Goal: Task Accomplishment & Management: Manage account settings

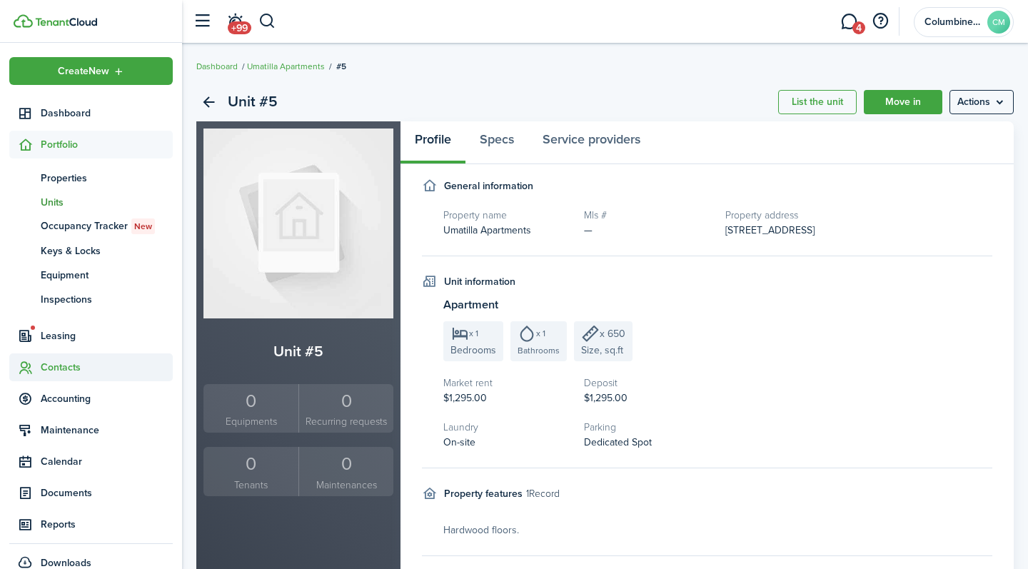
click at [67, 374] on span "Contacts" at bounding box center [107, 367] width 132 height 15
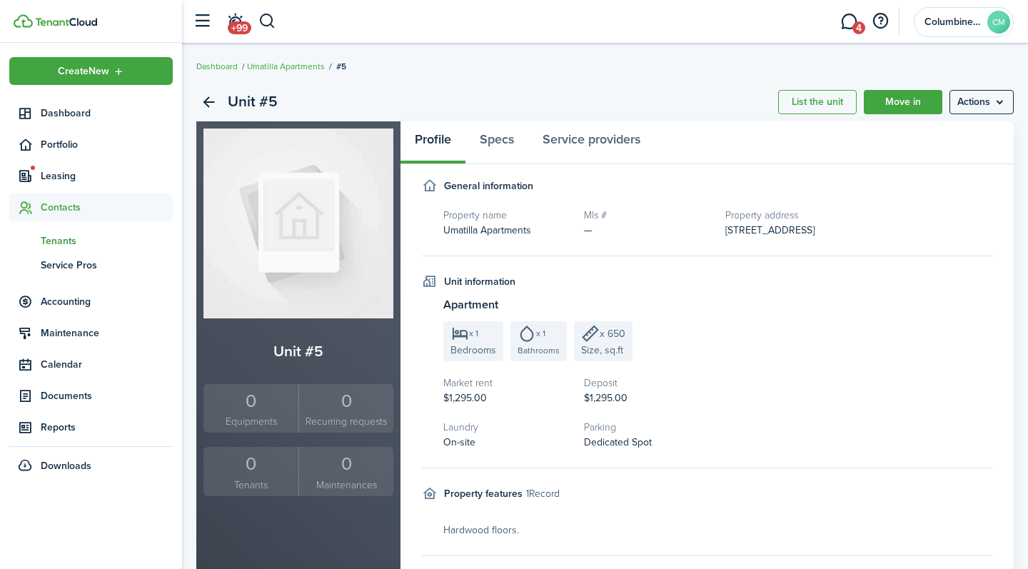
click at [71, 244] on span "Tenants" at bounding box center [107, 240] width 132 height 15
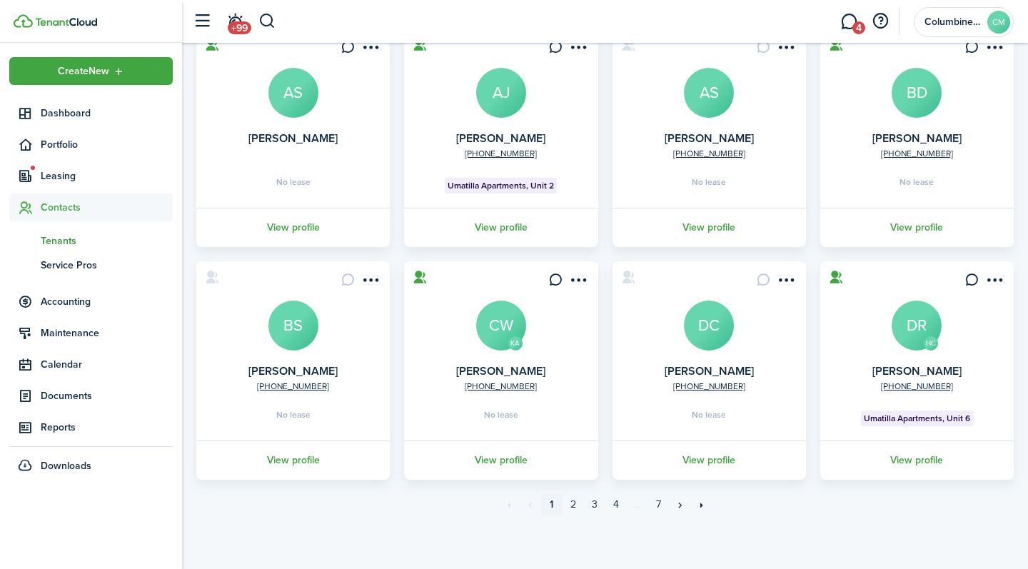
scroll to position [364, 0]
click at [594, 504] on link "3" at bounding box center [594, 504] width 21 height 21
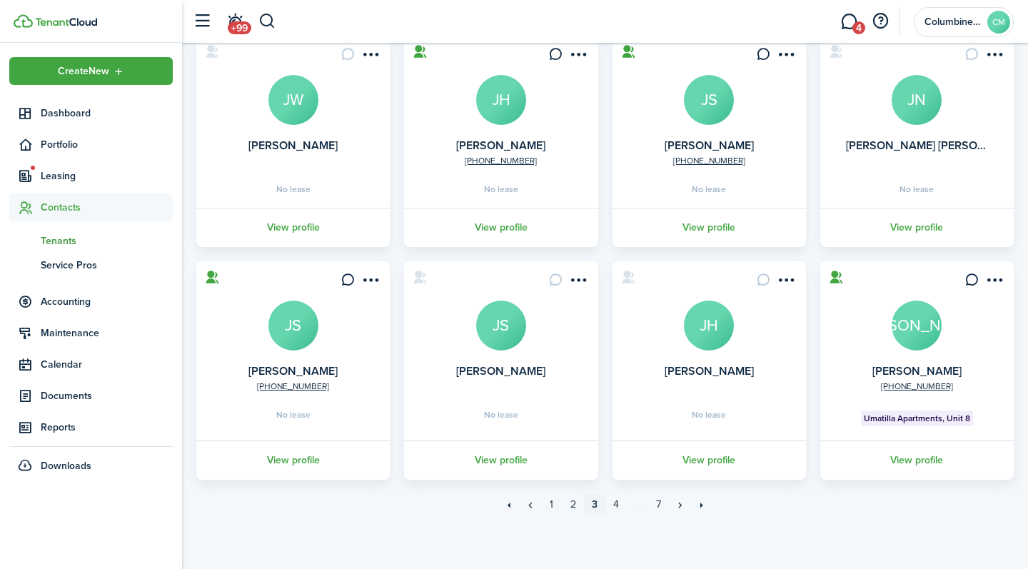
scroll to position [357, 0]
click at [572, 506] on link "2" at bounding box center [572, 504] width 21 height 21
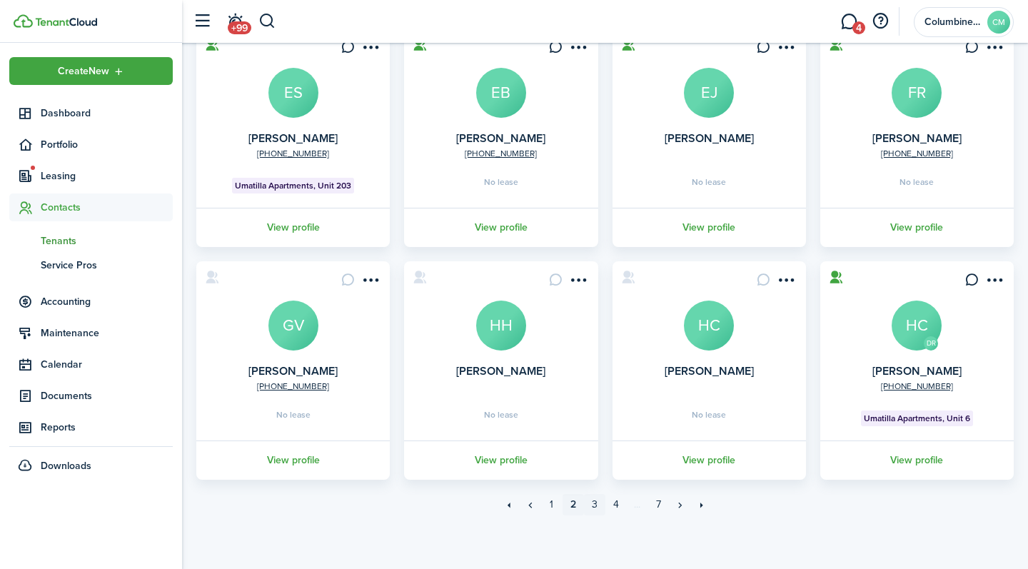
scroll to position [364, 0]
click at [615, 502] on link "4" at bounding box center [615, 504] width 21 height 21
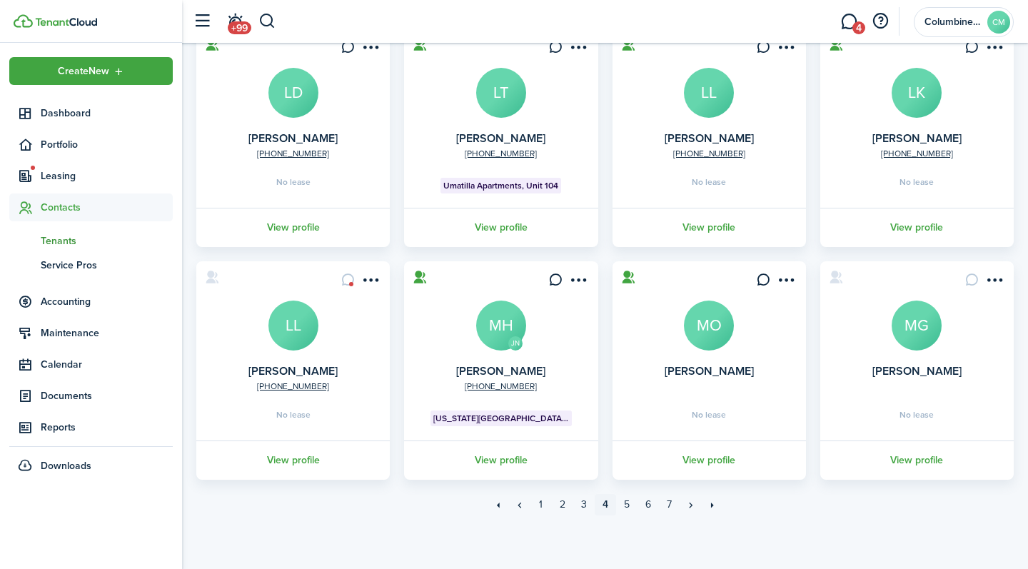
scroll to position [364, 0]
click at [687, 507] on link "»" at bounding box center [690, 504] width 21 height 21
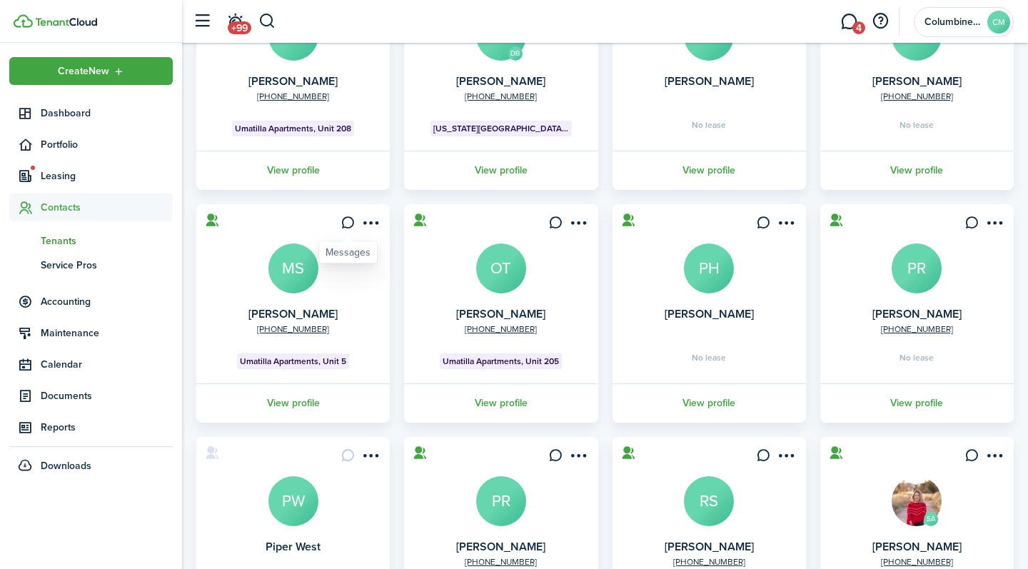
scroll to position [207, 0]
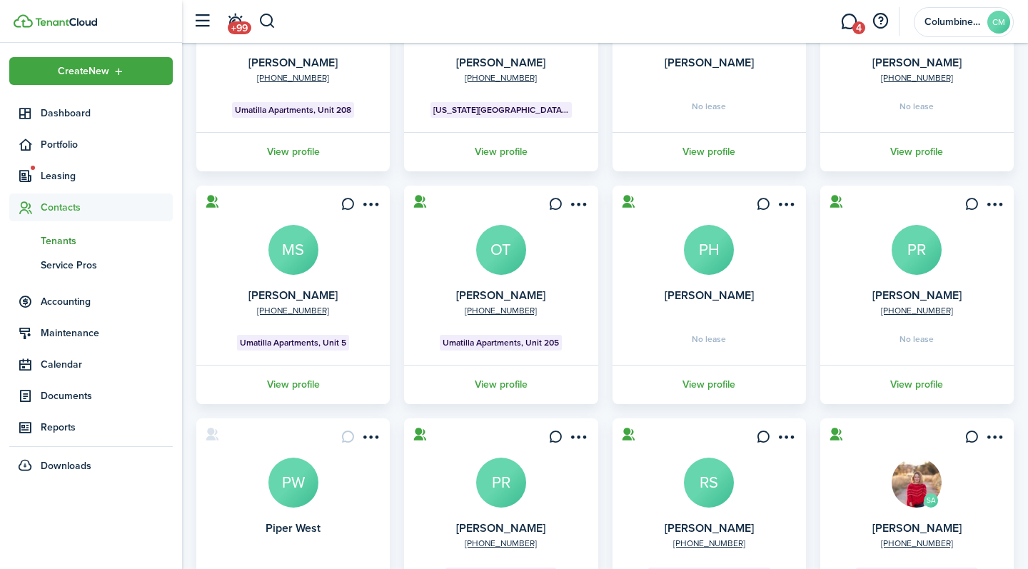
click at [300, 260] on avatar-text "MS" at bounding box center [293, 250] width 50 height 50
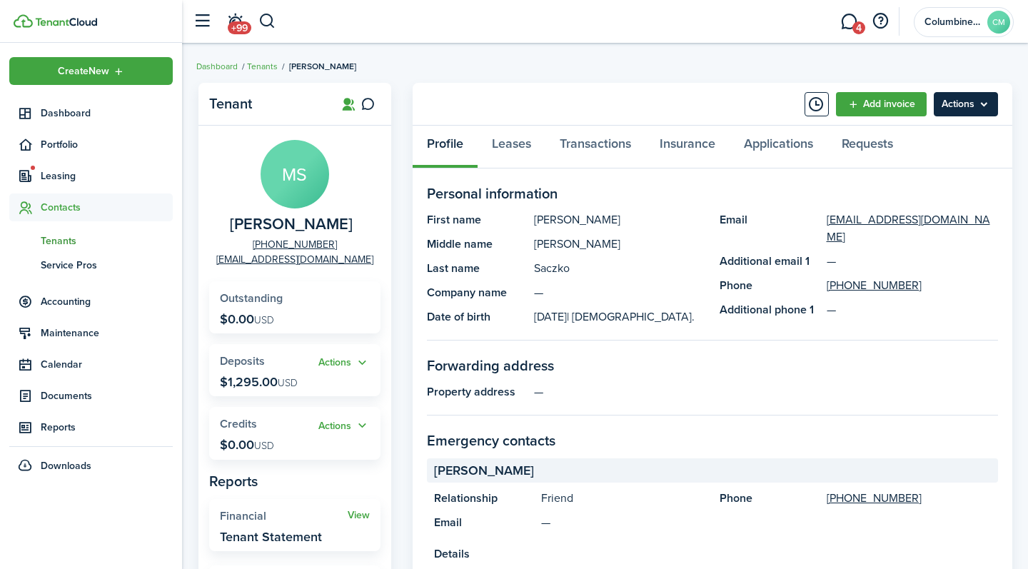
click at [977, 108] on menu-btn "Actions" at bounding box center [965, 104] width 64 height 24
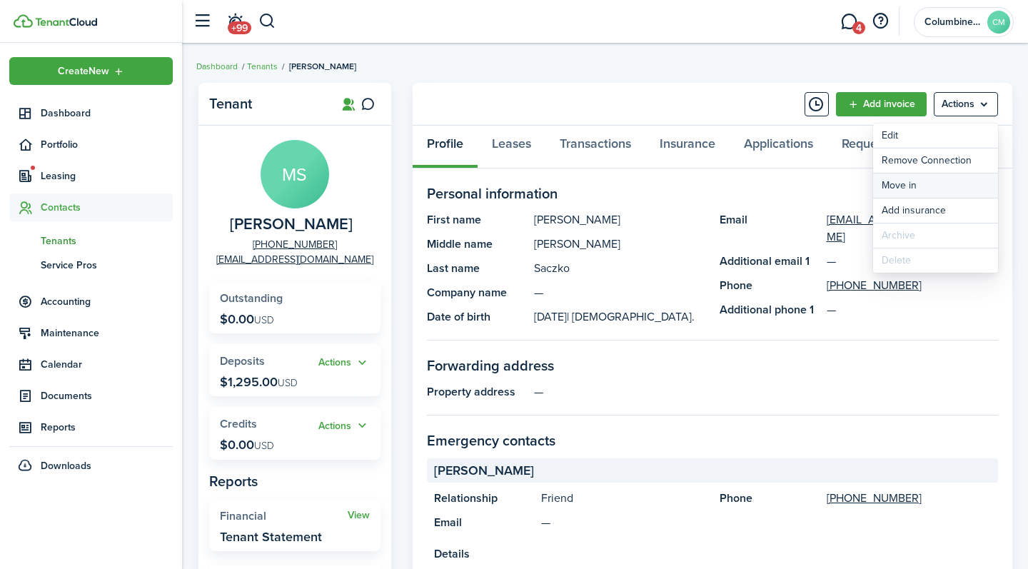
click at [930, 183] on link "Move in" at bounding box center [935, 185] width 125 height 24
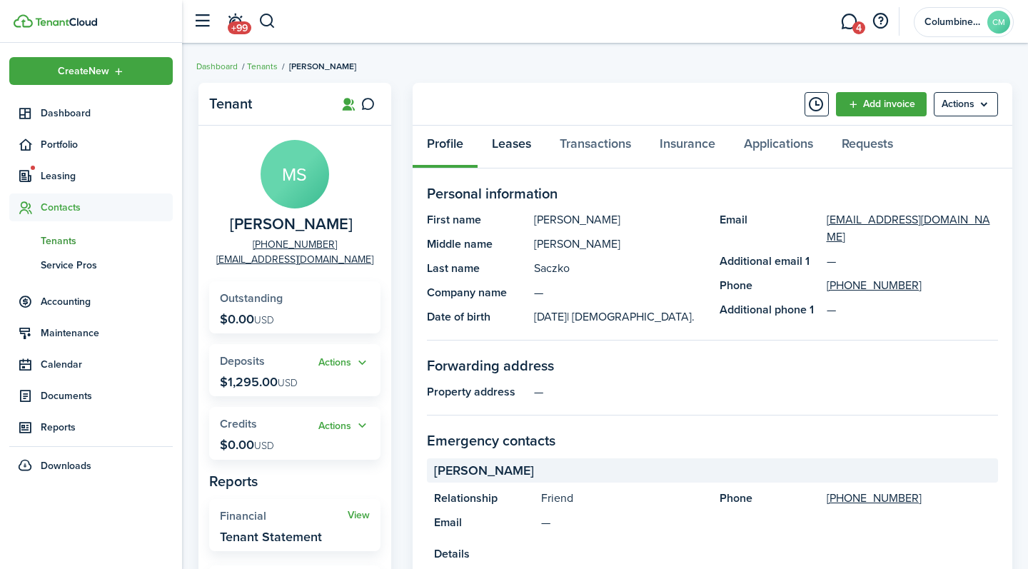
click at [532, 145] on link "Leases" at bounding box center [511, 147] width 68 height 43
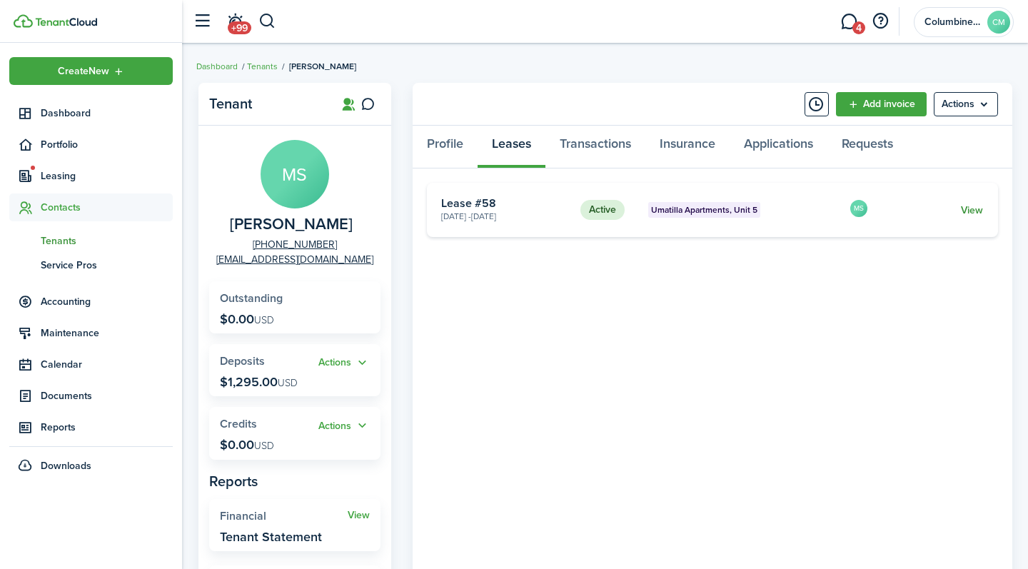
click at [973, 205] on link "View" at bounding box center [972, 210] width 22 height 15
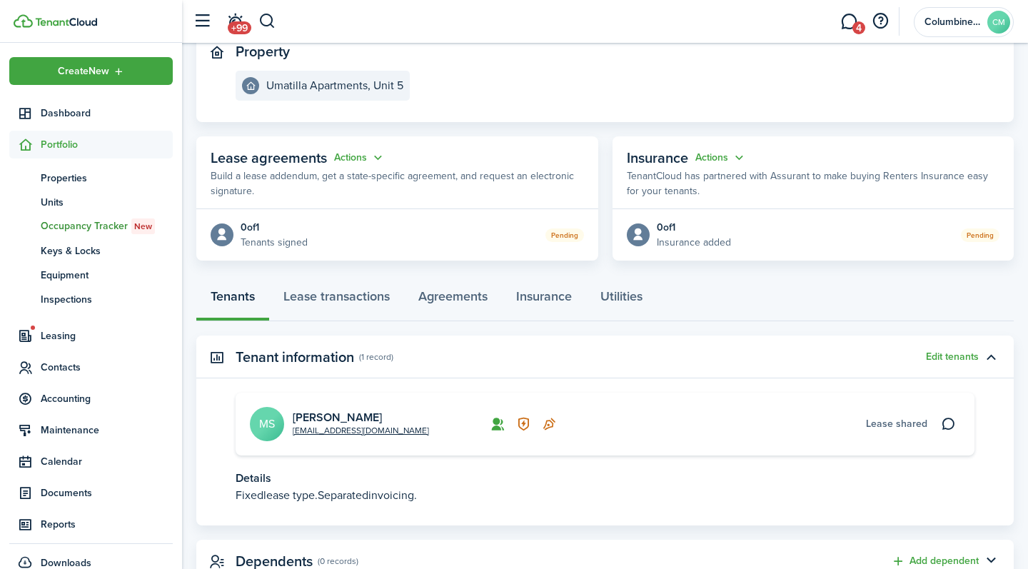
scroll to position [153, 0]
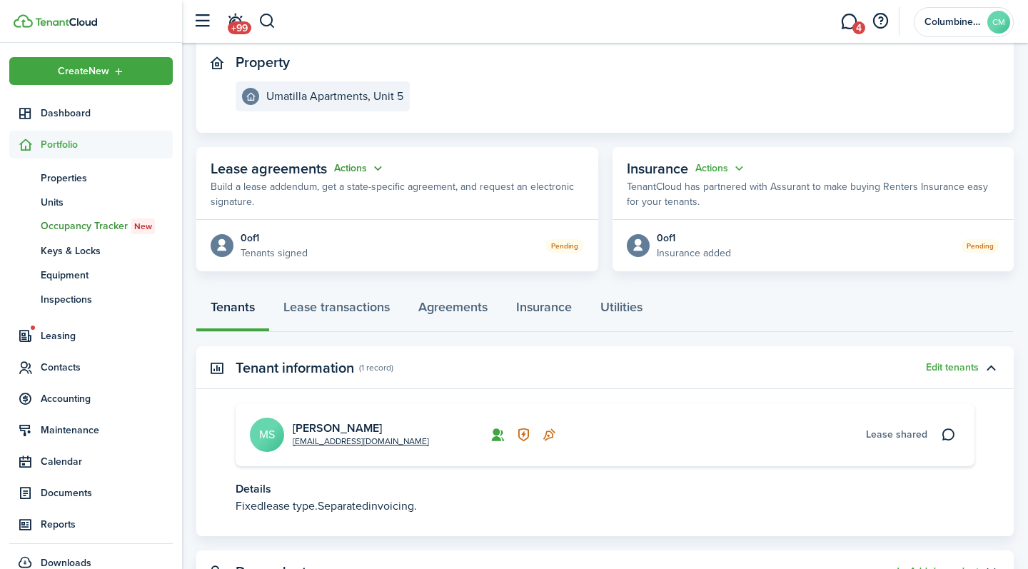
click at [351, 171] on button "Actions" at bounding box center [359, 169] width 51 height 16
click at [345, 190] on link "Edit" at bounding box center [324, 194] width 125 height 25
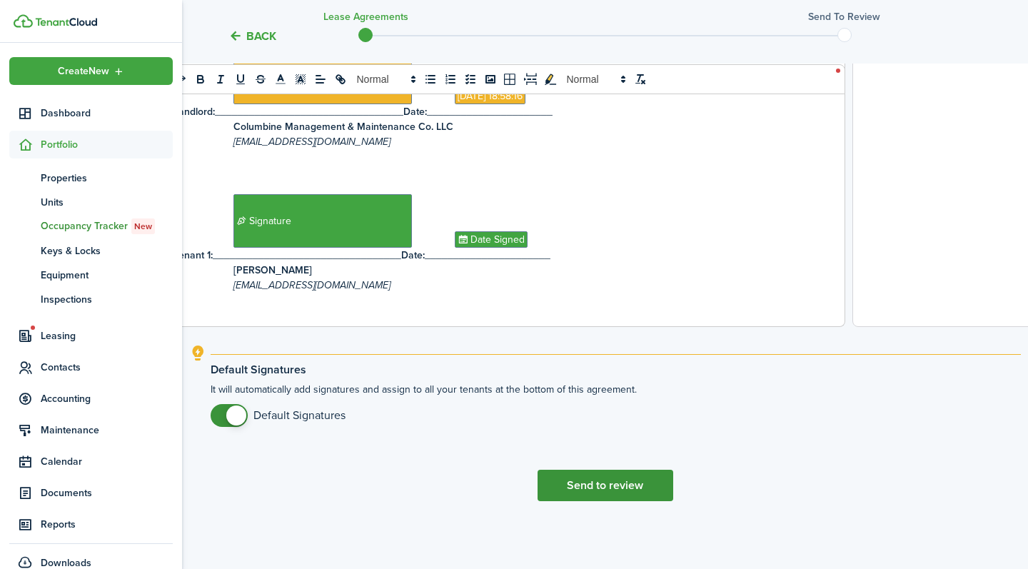
scroll to position [541, 0]
click at [599, 483] on button "Send to review" at bounding box center [605, 485] width 136 height 31
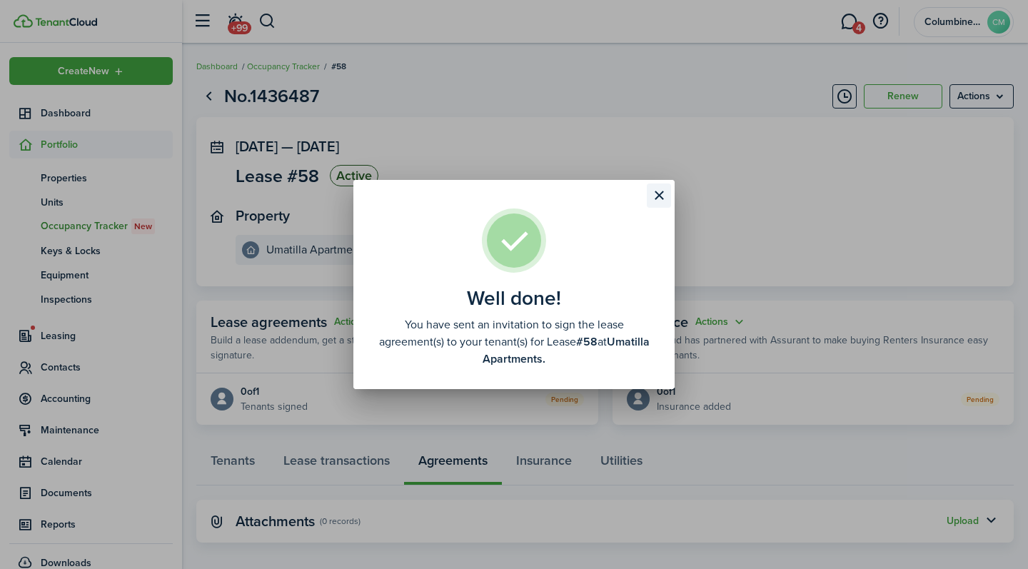
click at [662, 196] on button "Close modal" at bounding box center [659, 195] width 24 height 24
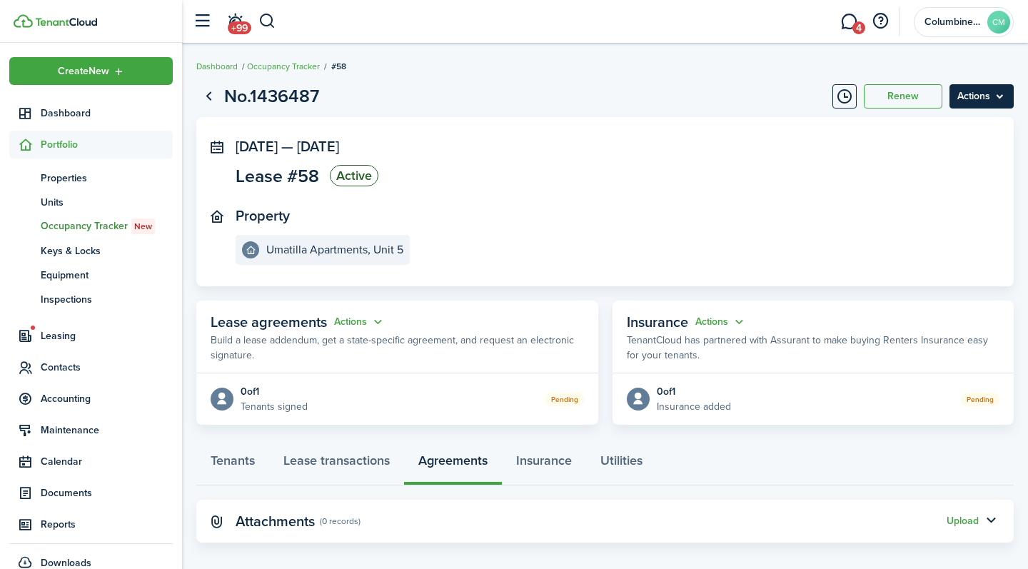
click at [995, 90] on menu-btn "Actions" at bounding box center [981, 96] width 64 height 24
click at [670, 191] on panel-main-inner "[DATE] — [DATE] Lease #58 Active Property Umatilla Apartments, Unit 5" at bounding box center [583, 201] width 696 height 126
click at [210, 91] on link "Go back" at bounding box center [208, 96] width 24 height 24
